Goal: Check status: Check status

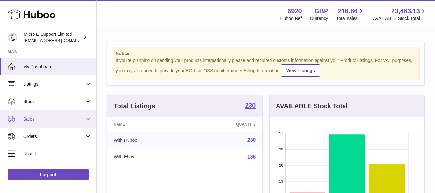
click at [50, 118] on span "Sales" at bounding box center [54, 119] width 62 height 6
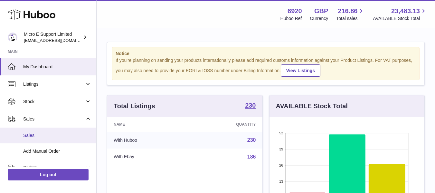
click at [40, 133] on span "Sales" at bounding box center [57, 135] width 68 height 6
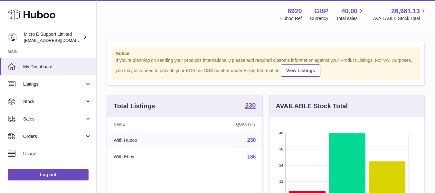
scroll to position [101, 155]
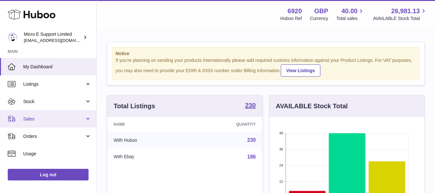
click at [69, 121] on span "Sales" at bounding box center [54, 119] width 62 height 6
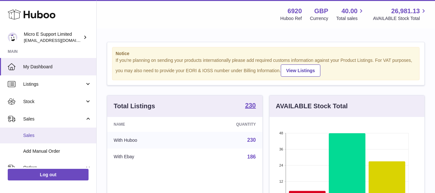
click at [32, 134] on span "Sales" at bounding box center [57, 135] width 68 height 6
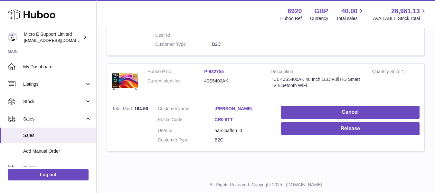
scroll to position [298, 0]
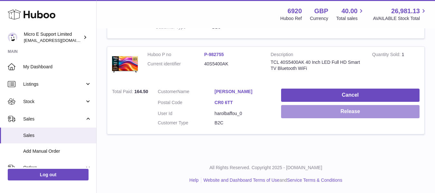
click at [338, 110] on button "Release" at bounding box center [350, 111] width 139 height 13
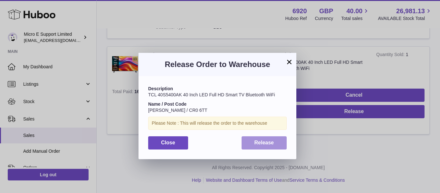
click at [269, 144] on span "Release" at bounding box center [265, 142] width 20 height 5
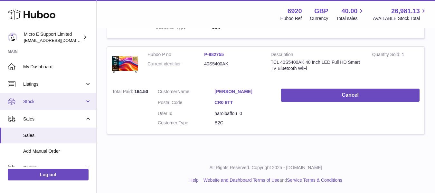
click at [45, 104] on span "Stock" at bounding box center [54, 102] width 62 height 6
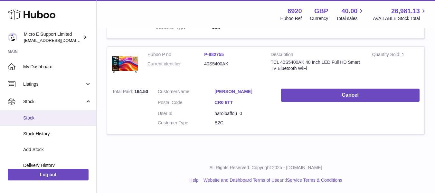
click at [40, 122] on link "Stock" at bounding box center [48, 118] width 96 height 16
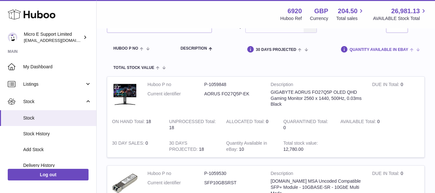
scroll to position [64, 0]
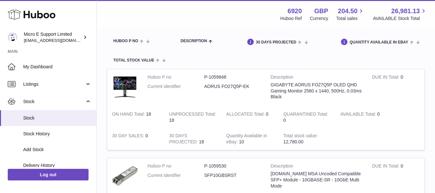
drag, startPoint x: 146, startPoint y: 113, endPoint x: 151, endPoint y: 114, distance: 4.9
click at [151, 114] on td "ON HAND Total 18" at bounding box center [135, 117] width 57 height 22
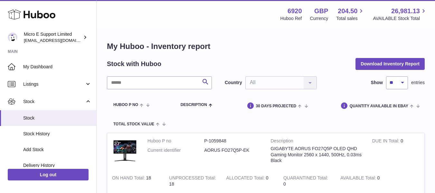
scroll to position [0, 0]
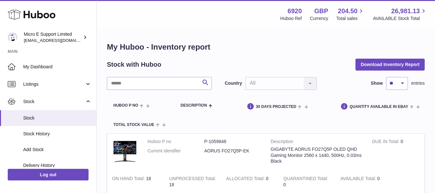
click at [399, 82] on select "** ** ** ***" at bounding box center [397, 83] width 22 height 13
select select "***"
click at [386, 77] on select "** ** ** ***" at bounding box center [397, 83] width 22 height 13
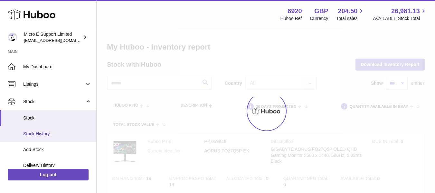
click at [43, 136] on span "Stock History" at bounding box center [57, 134] width 68 height 6
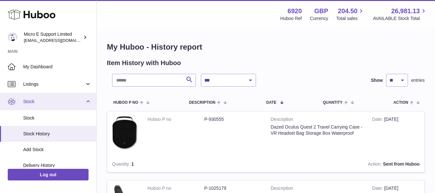
click at [85, 102] on link "Stock" at bounding box center [48, 101] width 96 height 17
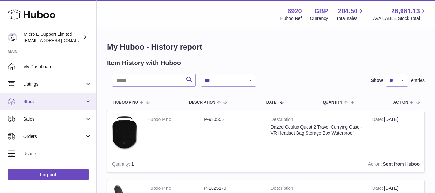
click at [82, 102] on span "Stock" at bounding box center [54, 102] width 62 height 6
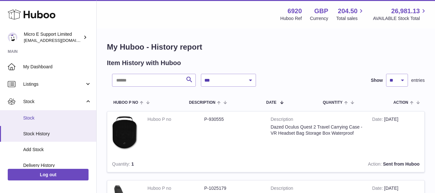
click at [55, 119] on span "Stock" at bounding box center [57, 118] width 68 height 6
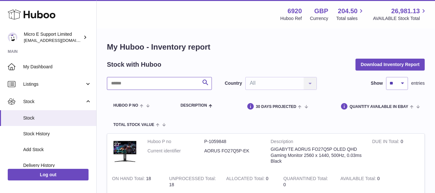
click at [138, 82] on input "text" at bounding box center [159, 83] width 105 height 13
type input "***"
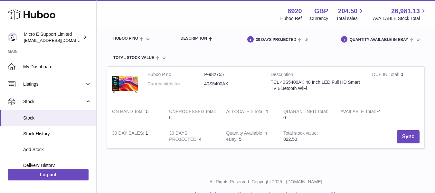
scroll to position [81, 0]
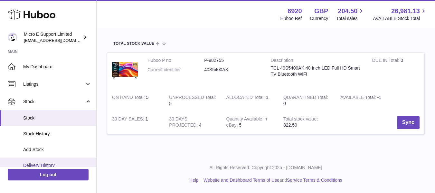
click at [45, 162] on span "Delivery History" at bounding box center [57, 165] width 68 height 6
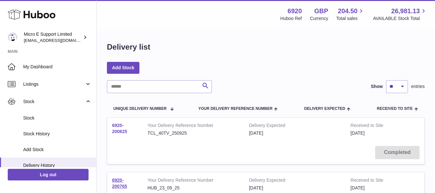
click at [119, 129] on link "6920-200825" at bounding box center [119, 128] width 15 height 11
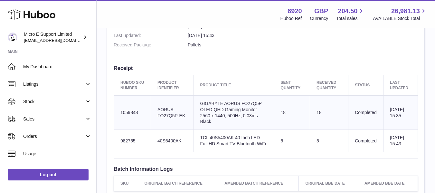
scroll to position [209, 0]
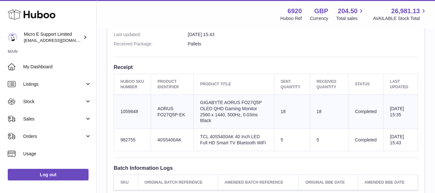
drag, startPoint x: 158, startPoint y: 114, endPoint x: 184, endPoint y: 118, distance: 26.1
click at [184, 118] on td "Client Identifier AORUS FO27Q5P-EK" at bounding box center [172, 111] width 43 height 34
copy td "AORUS FO27Q5P-EK"
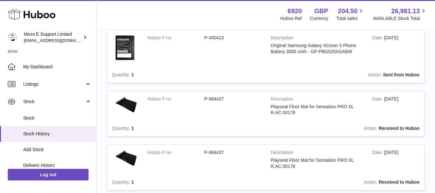
scroll to position [391, 0]
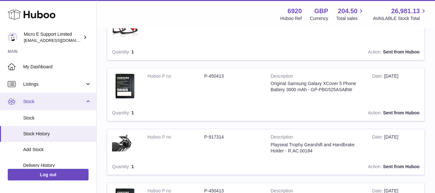
click at [80, 101] on span "Stock" at bounding box center [54, 102] width 62 height 6
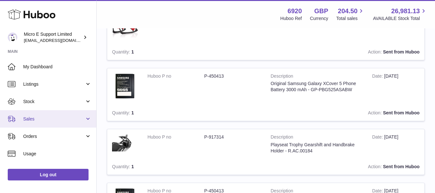
click at [61, 122] on link "Sales" at bounding box center [48, 118] width 96 height 17
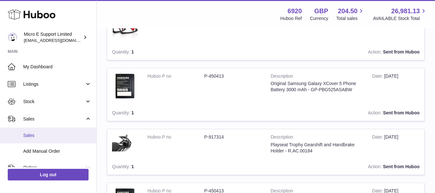
click at [39, 136] on span "Sales" at bounding box center [57, 135] width 68 height 6
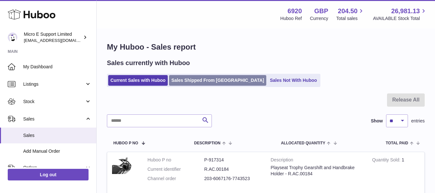
click at [203, 78] on link "Sales Shipped From [GEOGRAPHIC_DATA]" at bounding box center [217, 80] width 97 height 11
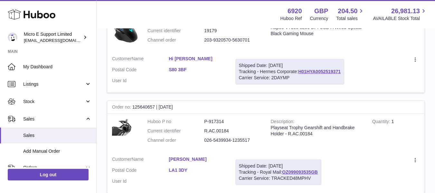
scroll to position [355, 0]
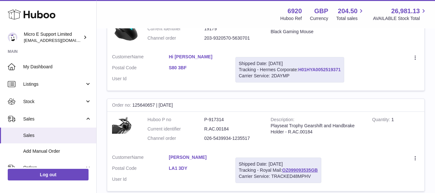
click at [308, 69] on link "H01HYA0052519371" at bounding box center [319, 69] width 43 height 5
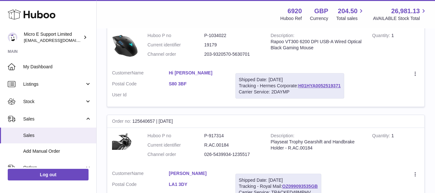
scroll to position [322, 0]
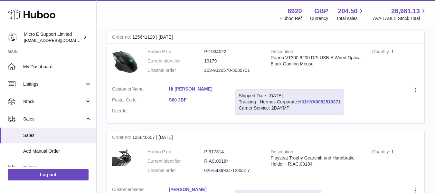
drag, startPoint x: 261, startPoint y: 103, endPoint x: 297, endPoint y: 102, distance: 35.8
click at [297, 102] on div "Shipped Date: 29th Sep 2025 Tracking - Hermes Corporate: H01HYA0052519371 Carri…" at bounding box center [290, 101] width 109 height 25
click at [275, 109] on div "Carrier Service: 2DAYMP" at bounding box center [290, 108] width 102 height 6
copy div "2DAYMP"
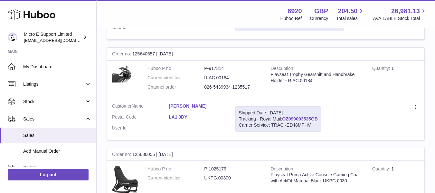
scroll to position [419, 0]
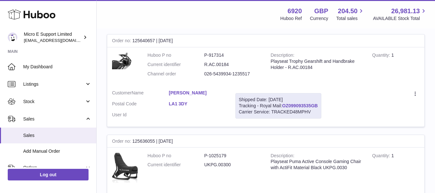
drag, startPoint x: 322, startPoint y: 106, endPoint x: 285, endPoint y: 104, distance: 37.1
click at [285, 104] on div "Shipped Date: 29th Sep 2025 Tracking - Royal Mail: OZ099093535GB Carrier Servic…" at bounding box center [279, 105] width 86 height 25
copy link "OZ099093535GB"
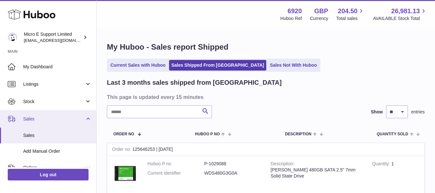
scroll to position [32, 0]
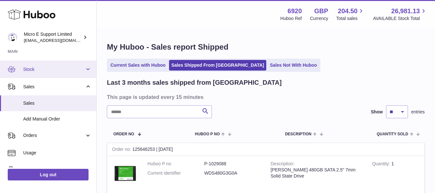
click at [62, 71] on span "Stock" at bounding box center [54, 69] width 62 height 6
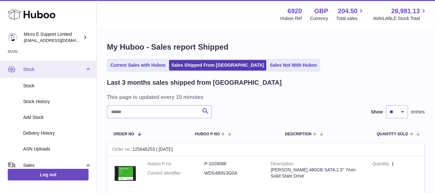
click at [62, 71] on span "Stock" at bounding box center [54, 69] width 62 height 6
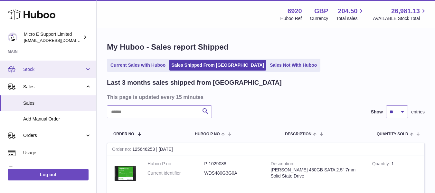
click at [66, 73] on link "Stock" at bounding box center [48, 69] width 96 height 17
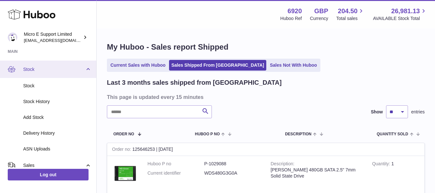
click at [79, 72] on span "Stock" at bounding box center [54, 69] width 62 height 6
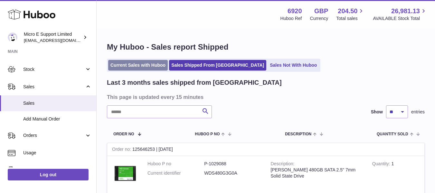
click at [122, 64] on link "Current Sales with Huboo" at bounding box center [138, 65] width 60 height 11
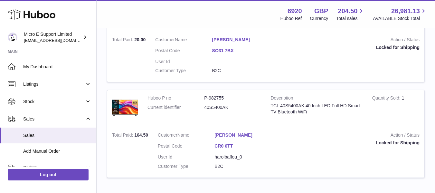
scroll to position [258, 0]
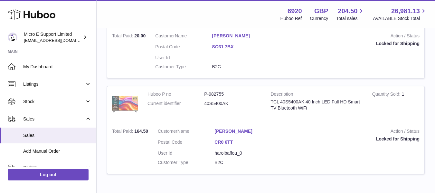
click at [128, 105] on img at bounding box center [125, 104] width 26 height 26
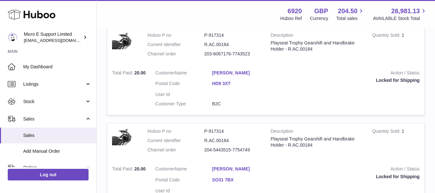
scroll to position [0, 0]
